Goal: Task Accomplishment & Management: Manage account settings

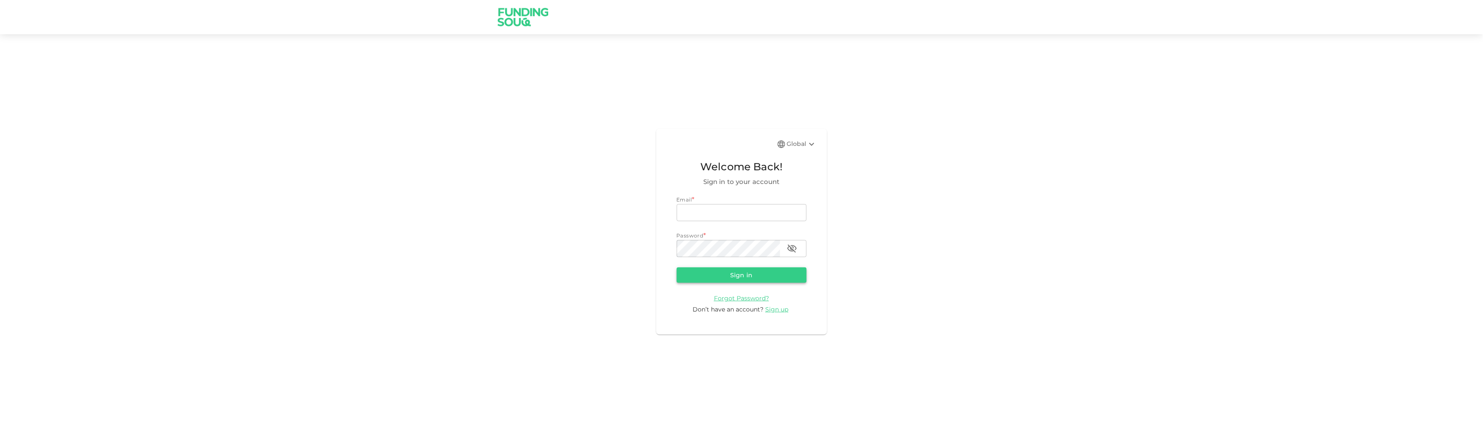
type input "[EMAIL_ADDRESS][DOMAIN_NAME]"
click at [734, 278] on button "Sign in" at bounding box center [742, 274] width 130 height 15
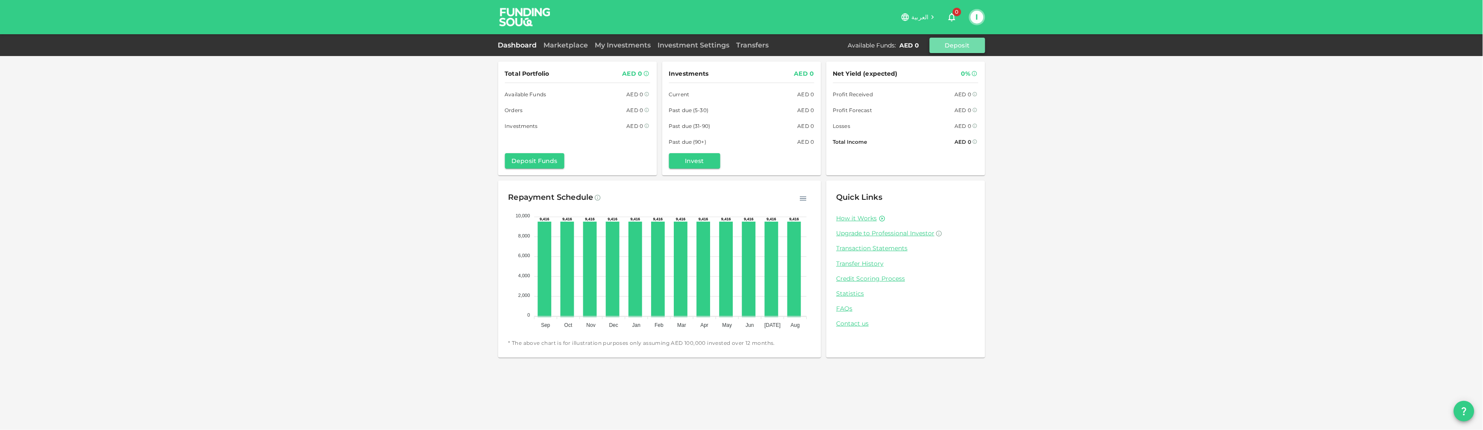
click at [947, 47] on button "Deposit" at bounding box center [958, 45] width 56 height 15
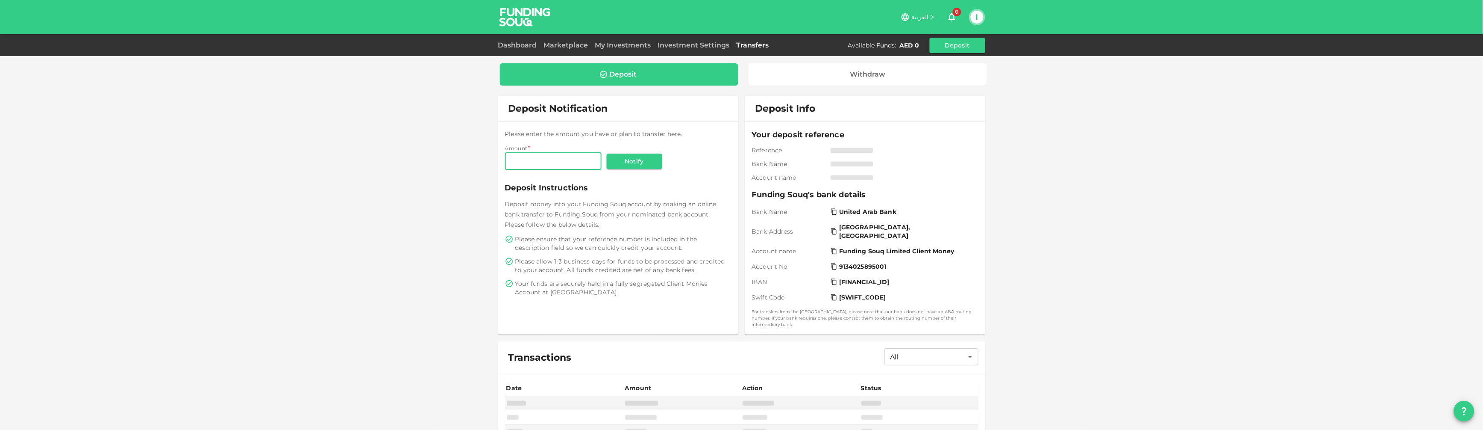
scroll to position [37, 0]
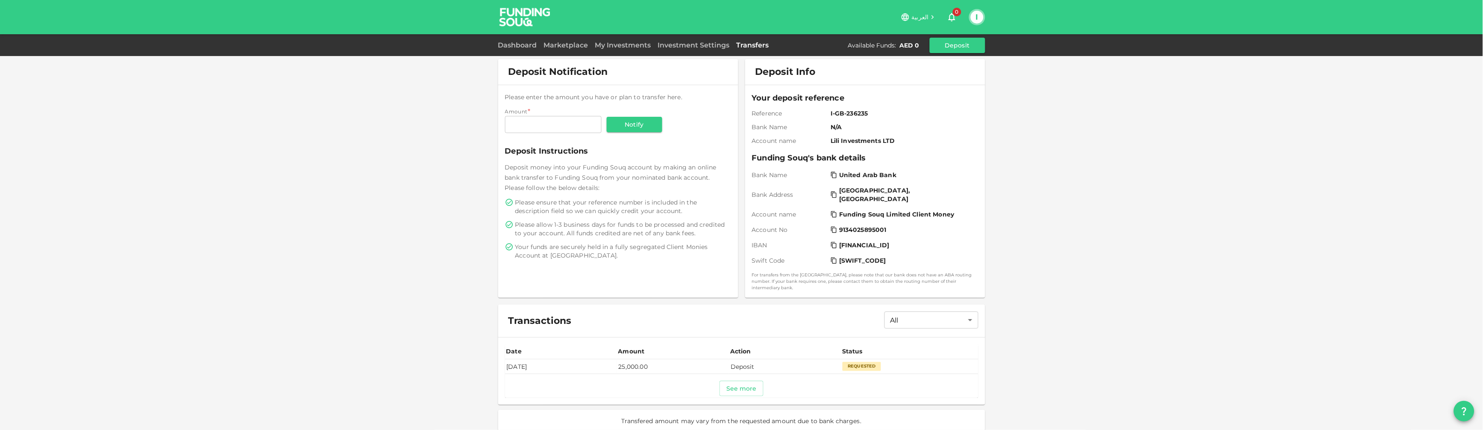
click at [862, 362] on div "Requested" at bounding box center [862, 366] width 38 height 9
